Goal: Check status: Check status

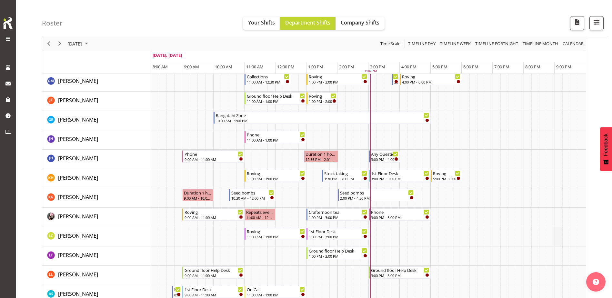
scroll to position [129, 0]
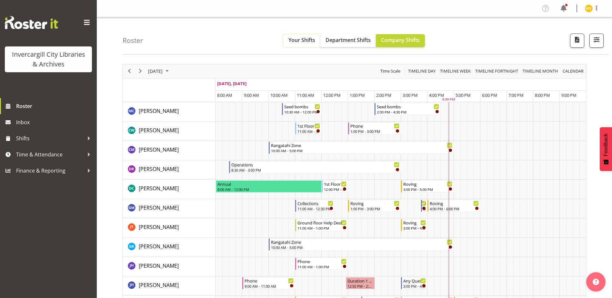
click at [297, 39] on span "Your Shifts" at bounding box center [301, 39] width 27 height 7
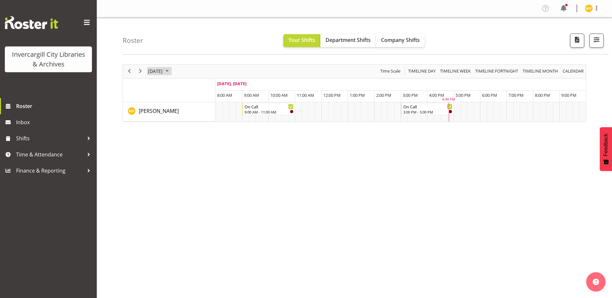
click at [171, 71] on span "September 2025" at bounding box center [167, 71] width 8 height 8
click at [205, 141] on span "26" at bounding box center [207, 143] width 10 height 10
click at [339, 37] on span "Department Shifts" at bounding box center [347, 39] width 45 height 7
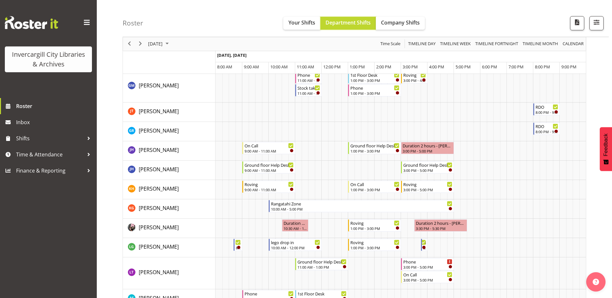
scroll to position [65, 0]
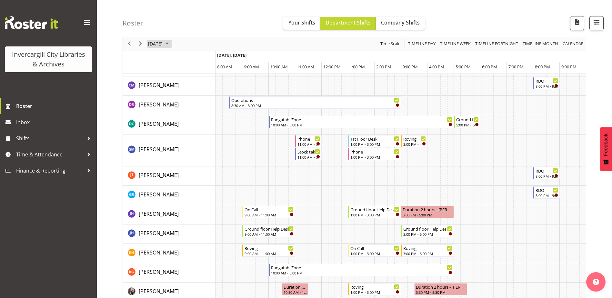
click at [155, 43] on span "September 26, 2025" at bounding box center [155, 44] width 16 height 8
click at [193, 115] on span "25" at bounding box center [196, 115] width 10 height 10
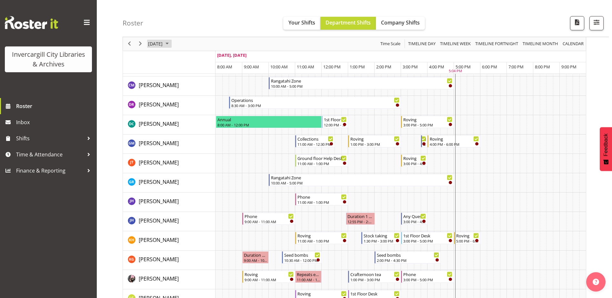
click at [171, 45] on span "September 2025" at bounding box center [167, 44] width 8 height 8
click at [206, 115] on span "26" at bounding box center [207, 115] width 10 height 10
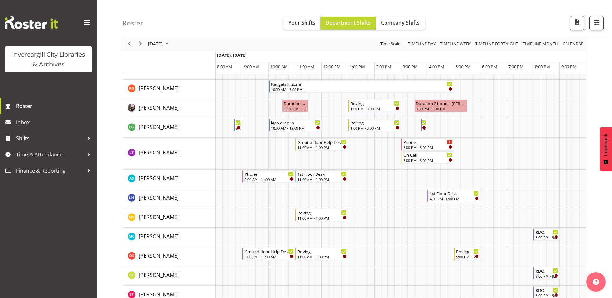
scroll to position [290, 0]
